Goal: Task Accomplishment & Management: Manage account settings

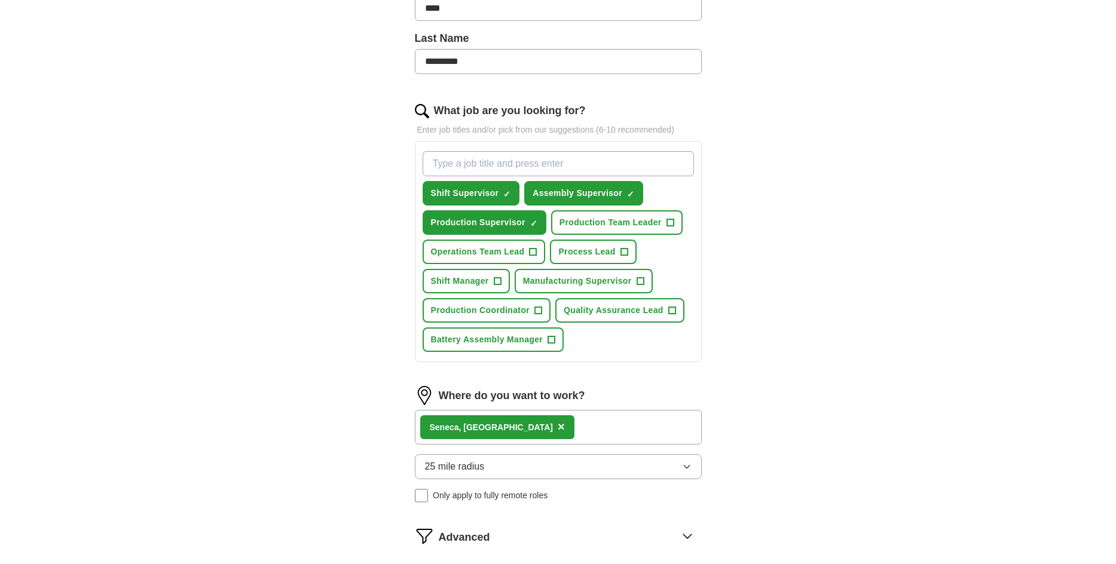
scroll to position [359, 0]
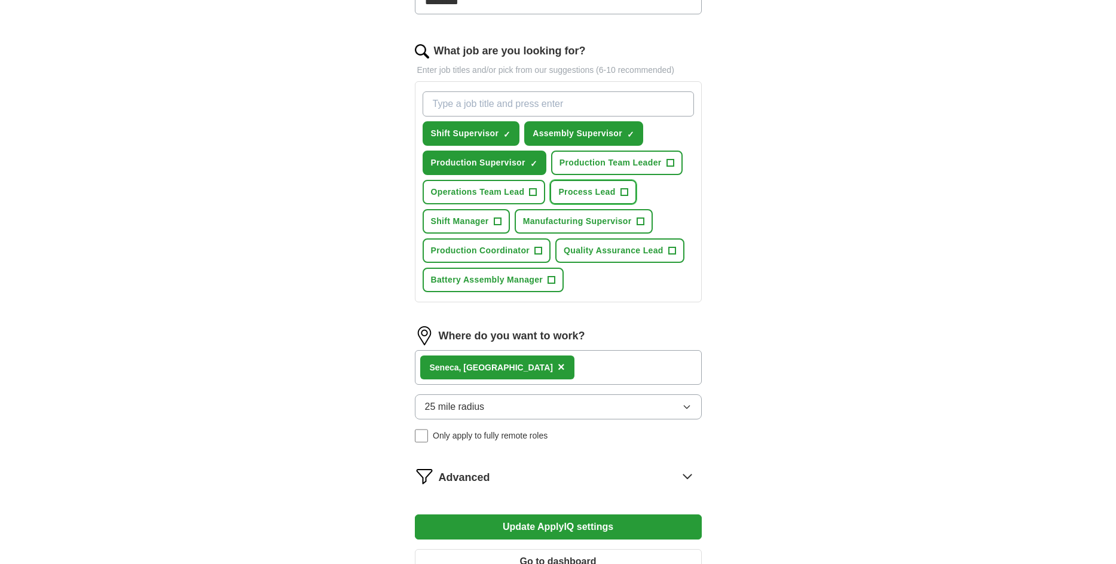
click at [628, 197] on span "+" at bounding box center [624, 193] width 7 height 10
click at [667, 168] on span "+" at bounding box center [670, 163] width 7 height 10
click at [537, 197] on span "+" at bounding box center [533, 193] width 7 height 10
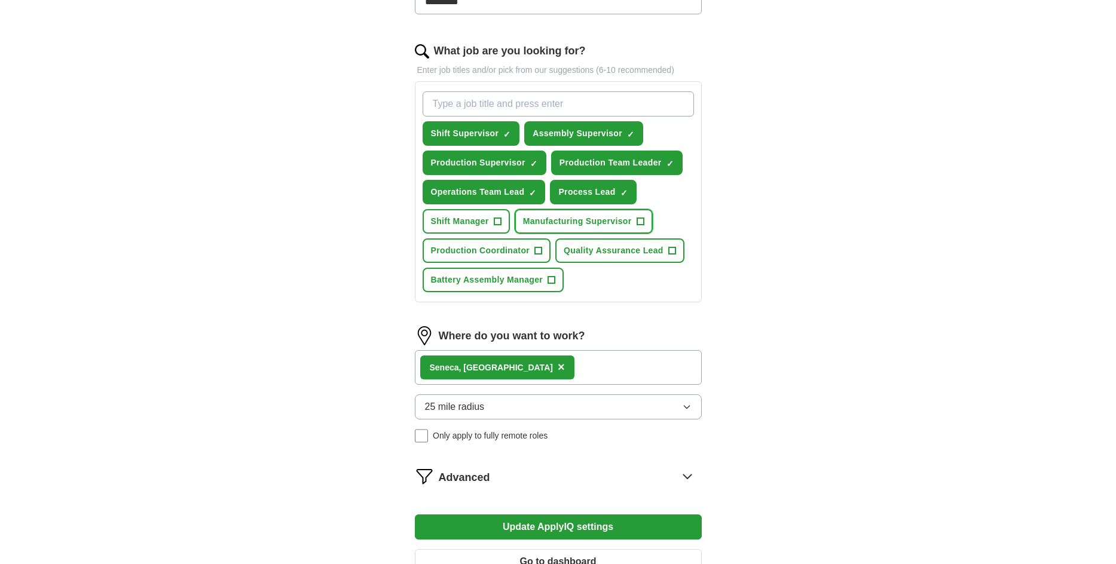
click at [644, 227] on span "+" at bounding box center [640, 222] width 7 height 10
click at [501, 227] on span "+" at bounding box center [497, 222] width 7 height 10
click at [542, 256] on span "+" at bounding box center [538, 251] width 7 height 10
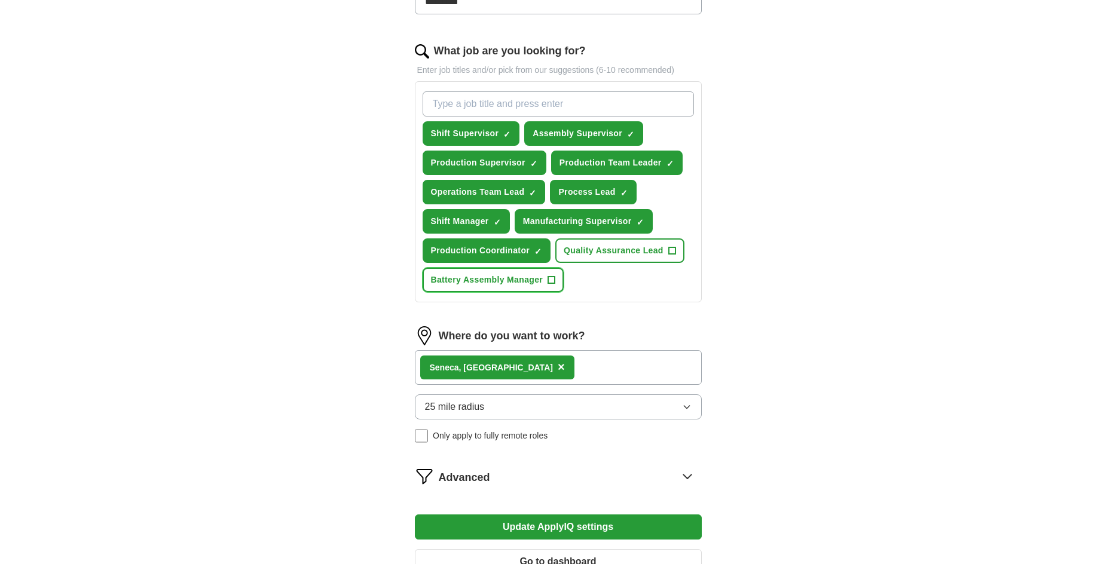
click at [555, 285] on span "+" at bounding box center [551, 281] width 7 height 10
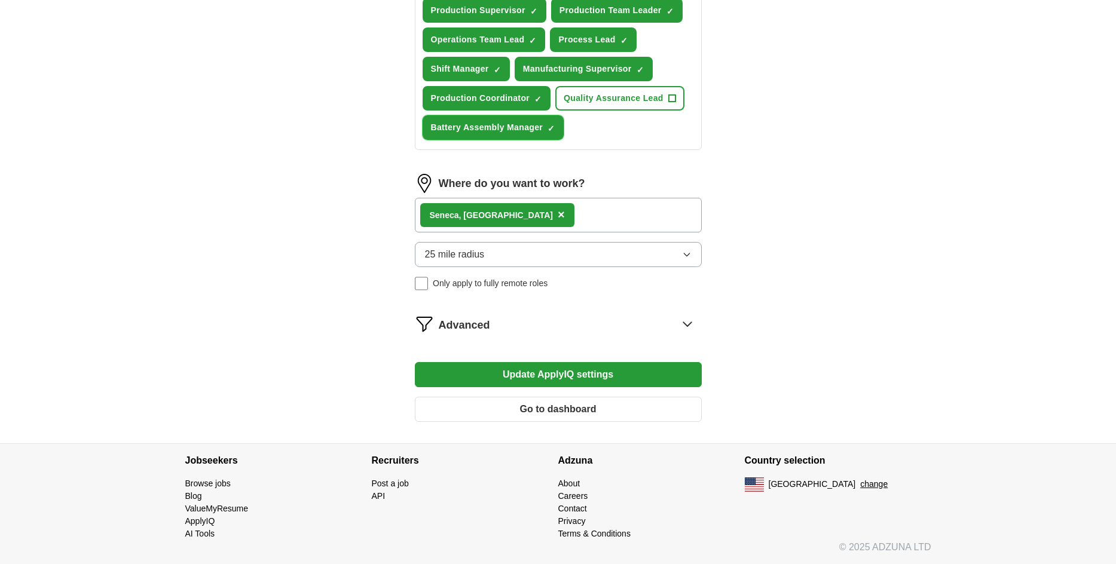
scroll to position [598, 0]
click at [540, 387] on button "Update ApplyIQ settings" at bounding box center [558, 374] width 287 height 25
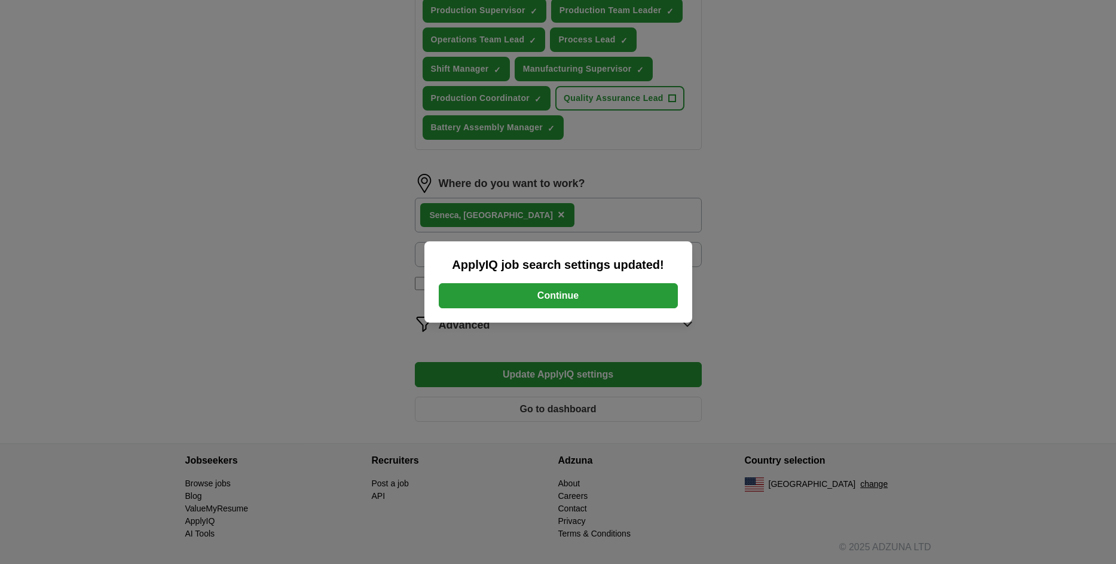
click at [486, 298] on button "Continue" at bounding box center [558, 295] width 239 height 25
